Goal: Task Accomplishment & Management: Use online tool/utility

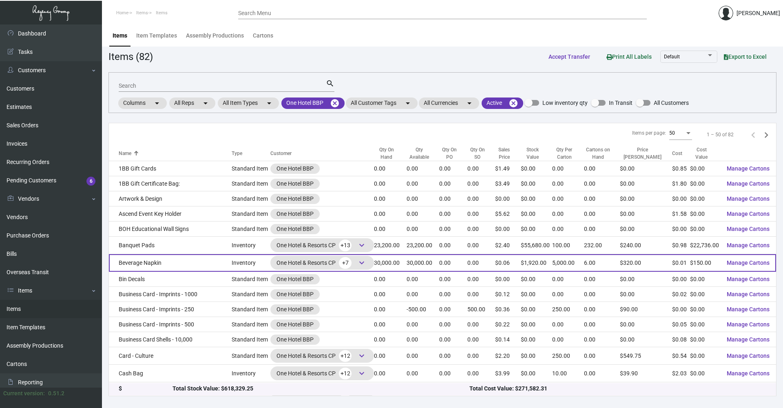
scroll to position [82, 0]
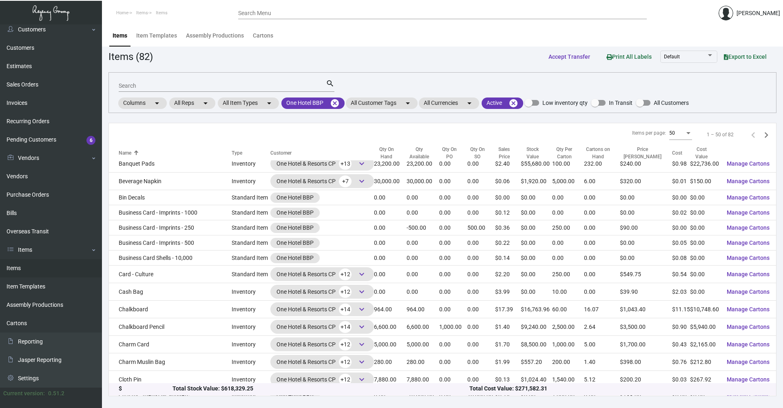
click at [154, 80] on div "Search" at bounding box center [222, 85] width 207 height 13
click at [336, 105] on mat-icon "cancel" at bounding box center [335, 103] width 10 height 10
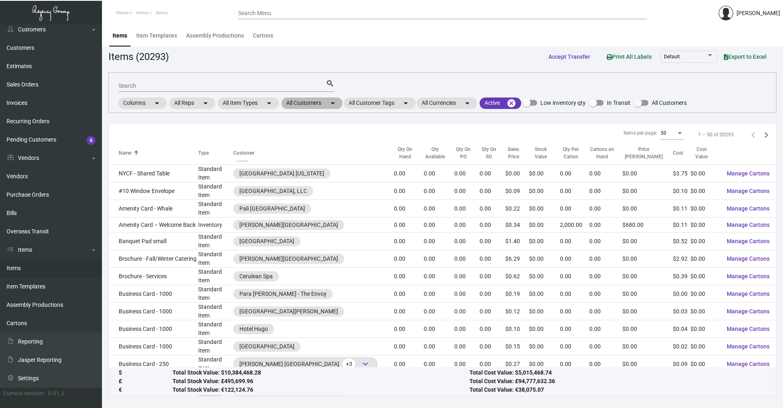
click at [325, 105] on mat-chip "All Customers arrow_drop_down" at bounding box center [312, 103] width 61 height 11
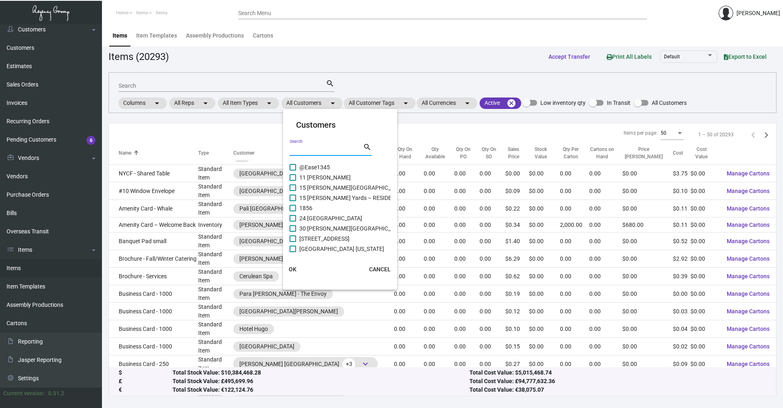
click at [321, 152] on input "Search" at bounding box center [326, 149] width 73 height 7
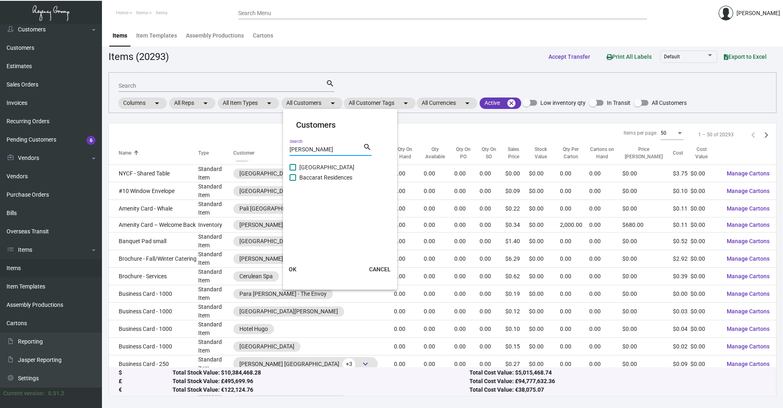
type input "[PERSON_NAME]"
click at [310, 166] on span "[GEOGRAPHIC_DATA]" at bounding box center [327, 167] width 55 height 10
click at [293, 171] on input "[GEOGRAPHIC_DATA]" at bounding box center [293, 171] width 0 height 0
checkbox input "true"
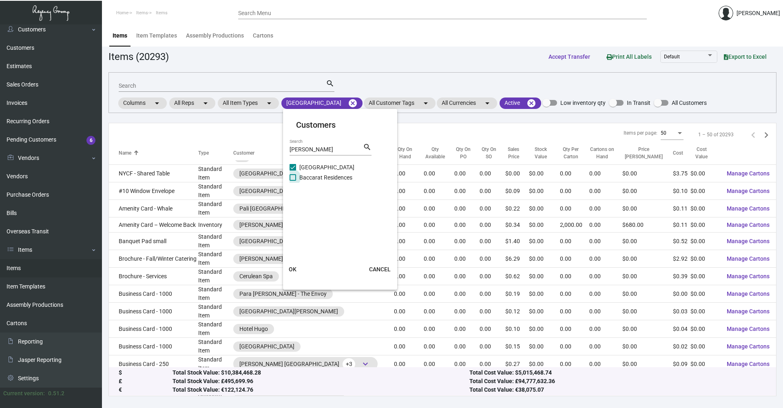
click at [292, 180] on span at bounding box center [293, 177] width 7 height 7
click at [293, 181] on input "Baccarat Residences" at bounding box center [293, 181] width 0 height 0
checkbox input "true"
click at [293, 266] on span "OK" at bounding box center [293, 269] width 8 height 7
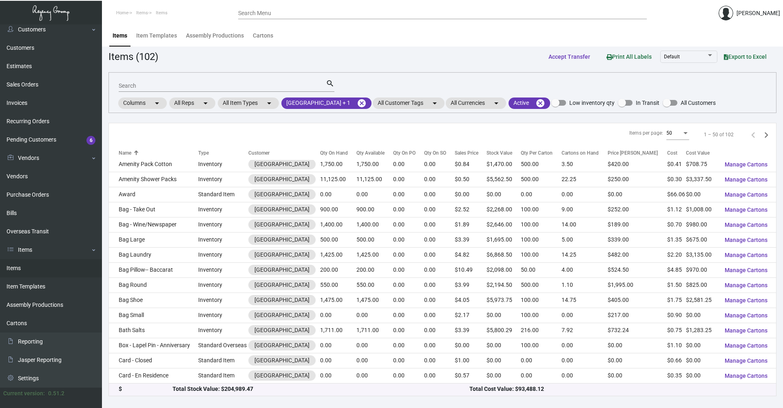
scroll to position [81, 0]
click at [160, 83] on input "Search" at bounding box center [222, 86] width 207 height 7
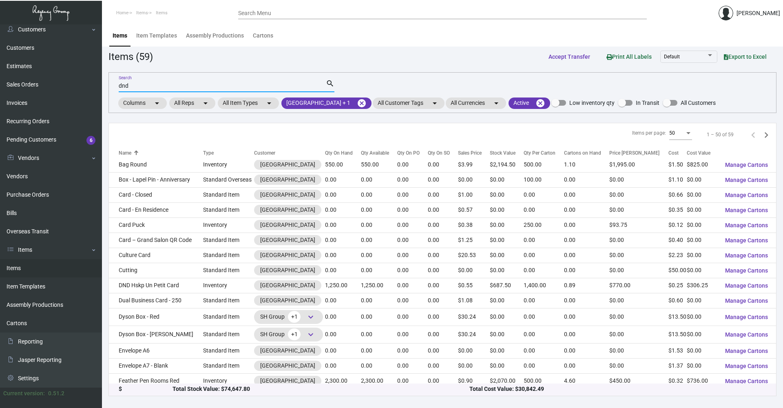
type input "dnd"
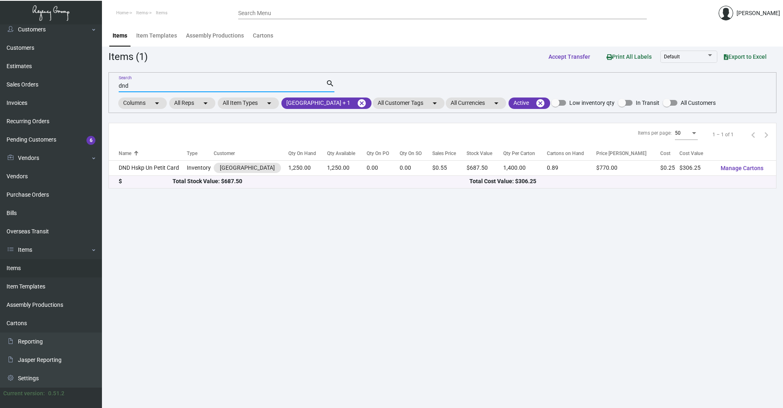
scroll to position [0, 0]
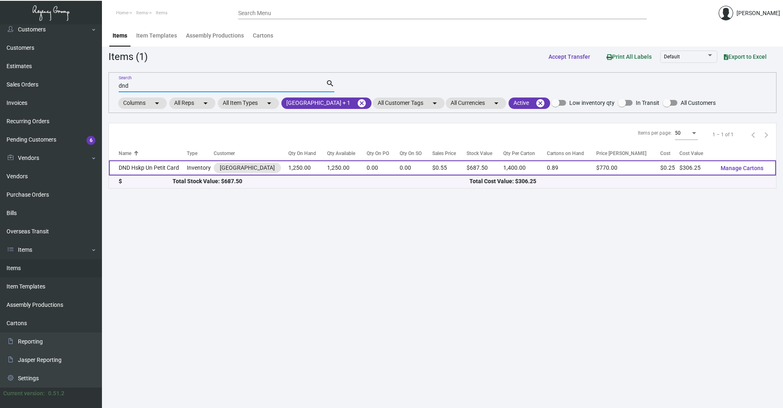
click at [169, 171] on td "DND Hskp Un Petit Card" at bounding box center [148, 167] width 78 height 15
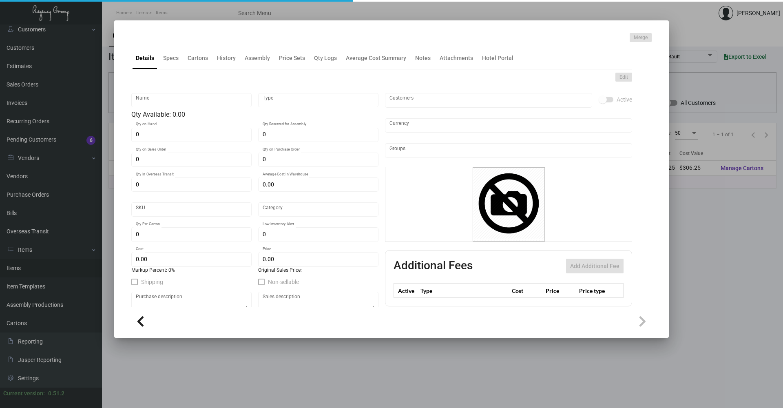
type input "DND Hskp Un Petit Card"
type input "Inventory"
type input "1,250"
type input "$ 2.948"
type input "603"
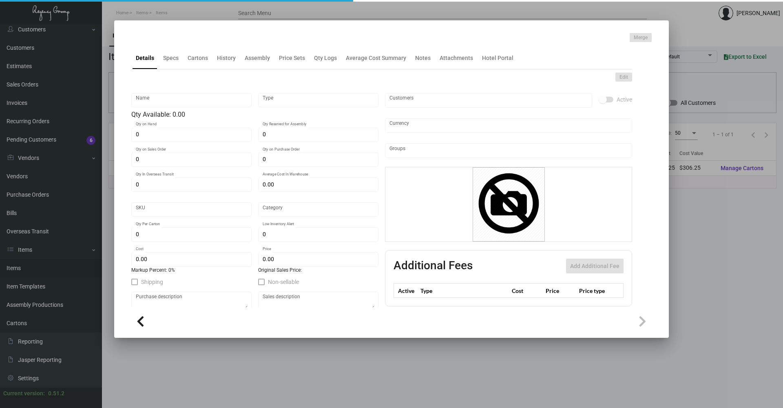
type input "Standard"
type input "1,400"
type input "250"
type input "$ 0.245"
type input "$ 0.55"
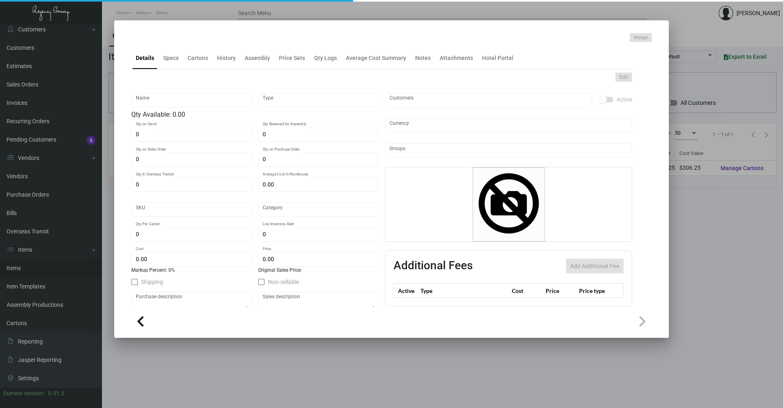
type textarea "Un petit Mot we serviced your room card: Final size 5.5x8.5 Mohawk superfine ul…"
checkbox input "true"
type input "United States Dollar $"
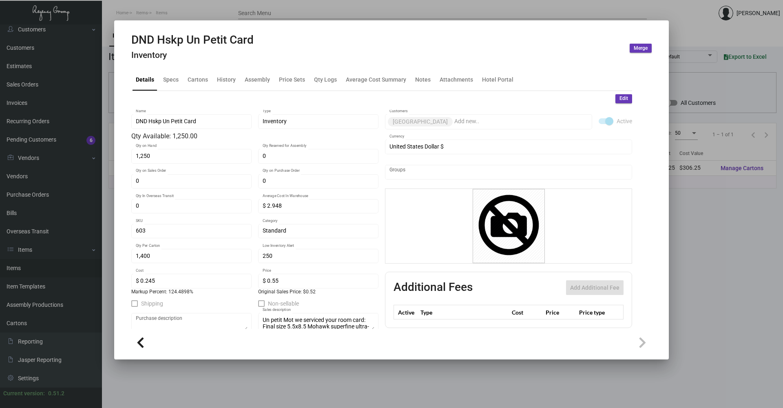
click at [179, 16] on div at bounding box center [391, 204] width 783 height 408
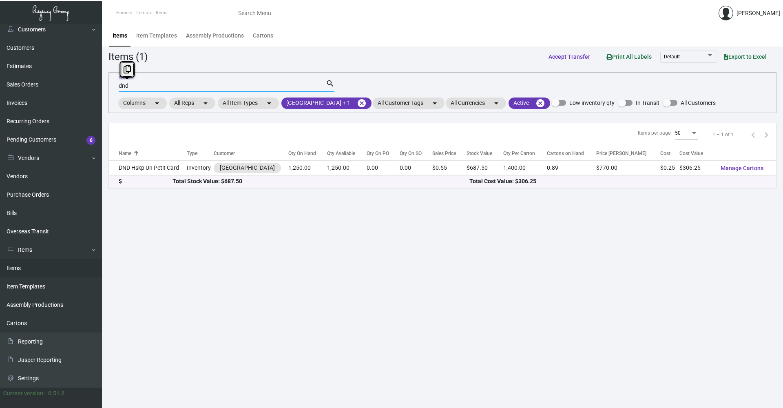
drag, startPoint x: 133, startPoint y: 88, endPoint x: 102, endPoint y: 82, distance: 31.6
click at [101, 84] on div "Dashboard Dashboard Tasks Customers Customers Estimates Sales Orders Invoices R…" at bounding box center [391, 216] width 783 height 384
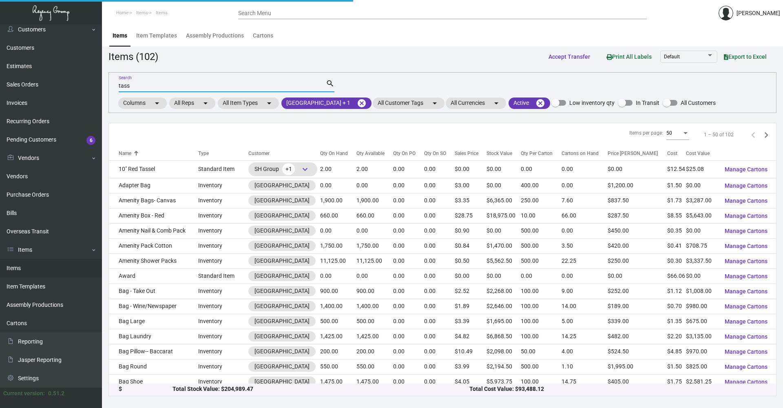
type input "tass"
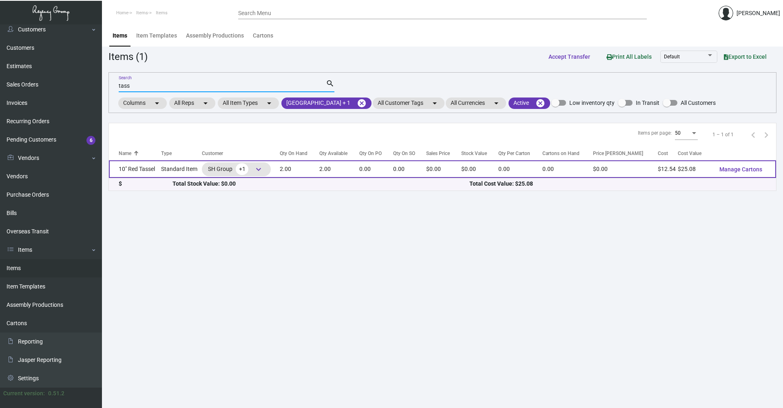
click at [168, 165] on td "Standard Item" at bounding box center [181, 169] width 41 height 18
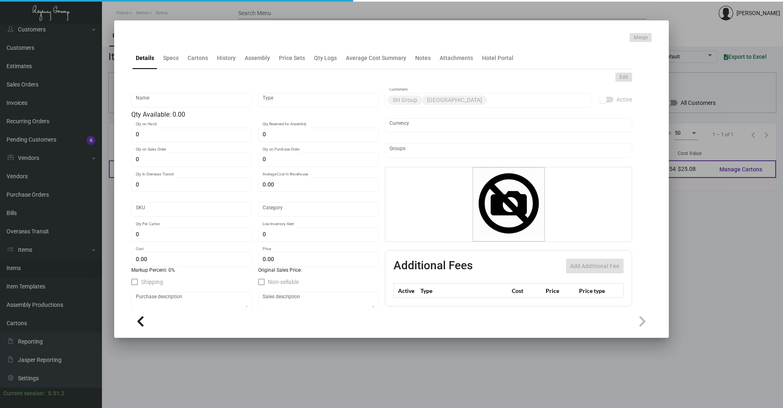
type input "10" Red Tassel"
type input "Standard Item"
type input "2"
type input "$ 0.00"
type input "Standard"
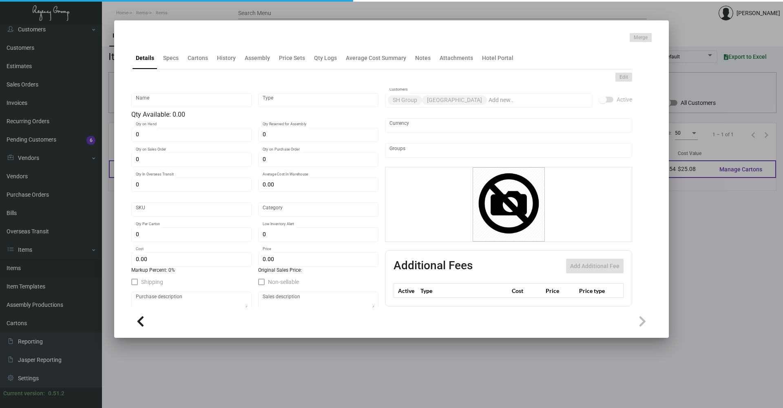
type input "$ 12.54"
type input "$ 0.00"
checkbox input "true"
type input "United States Dollar $"
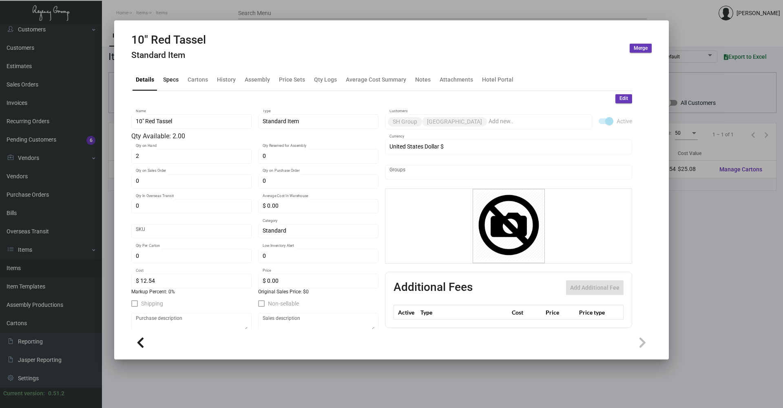
click at [168, 75] on div "Specs" at bounding box center [171, 80] width 22 height 20
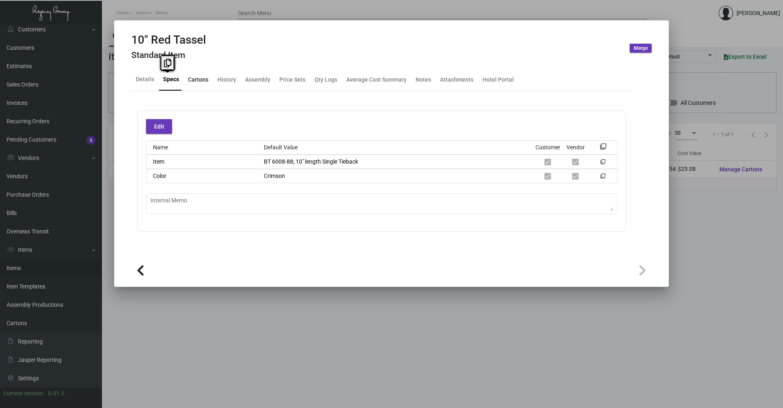
drag, startPoint x: 168, startPoint y: 75, endPoint x: 191, endPoint y: 80, distance: 23.8
click at [191, 80] on div "Cartons" at bounding box center [198, 79] width 20 height 9
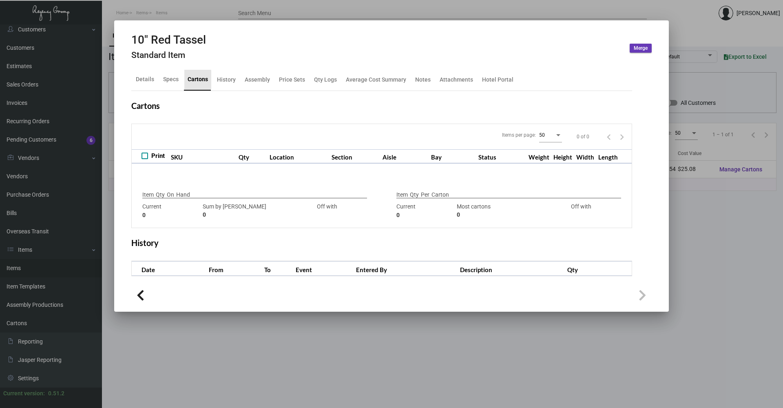
checkbox input "true"
type input "2"
type input "+2"
type input "0"
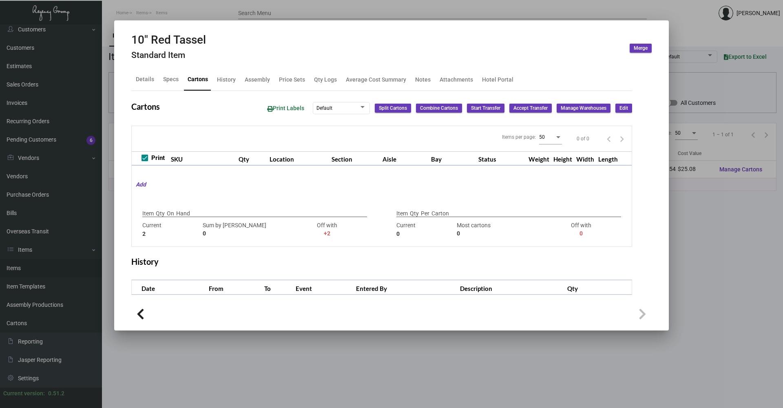
click at [211, 76] on div "Details Specs Cartons History Assembly Price Sets Qty Logs Average Cost Summary…" at bounding box center [381, 80] width 501 height 22
click at [223, 78] on div "History" at bounding box center [226, 79] width 19 height 9
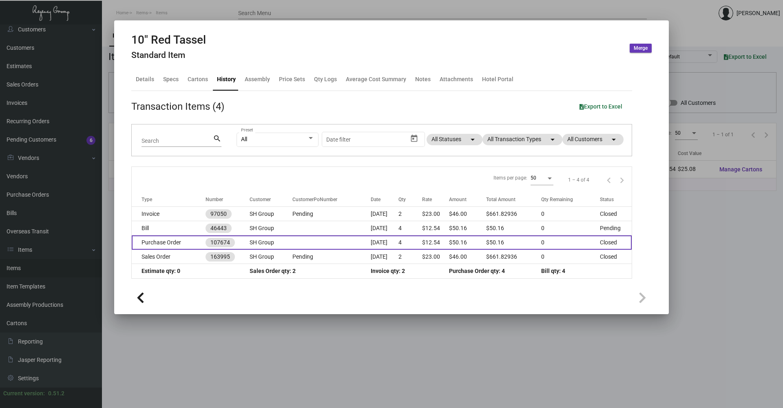
click at [178, 243] on td "Purchase Order" at bounding box center [169, 242] width 74 height 14
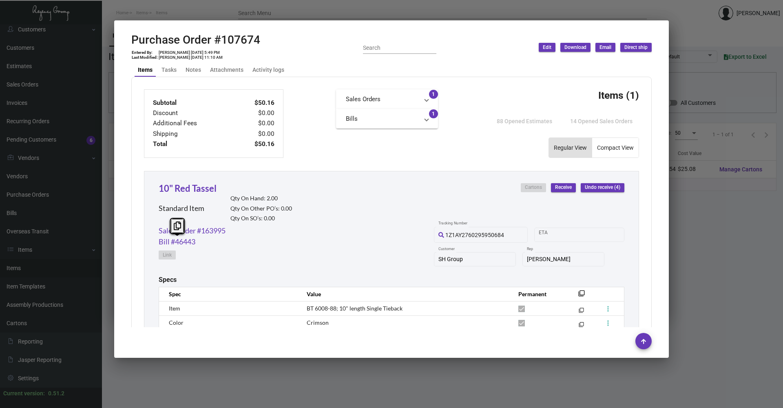
scroll to position [350, 0]
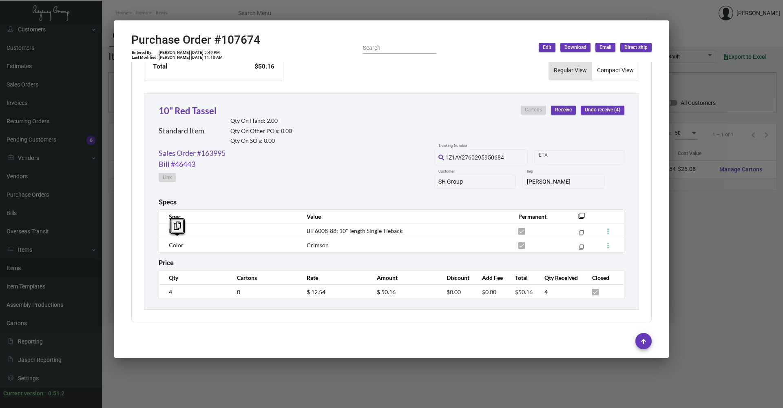
click at [352, 158] on div "Sales Order #163995 Bill #46443 Link 1Z1AY2760295950684 Tracking Number Start d…" at bounding box center [392, 173] width 466 height 51
click at [727, 253] on div at bounding box center [391, 204] width 783 height 408
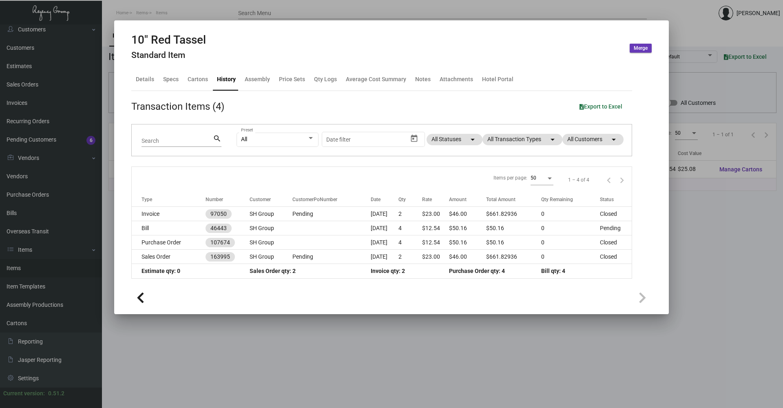
click at [725, 253] on div at bounding box center [391, 204] width 783 height 408
